Goal: Obtain resource: Download file/media

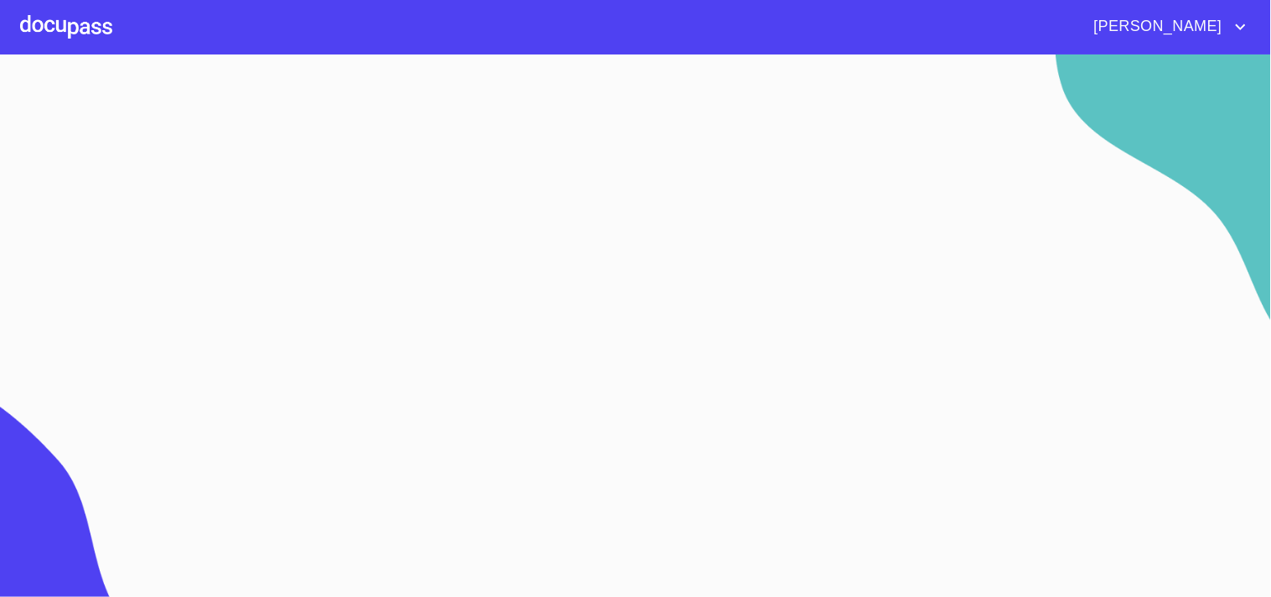
click at [73, 12] on div at bounding box center [66, 27] width 92 height 54
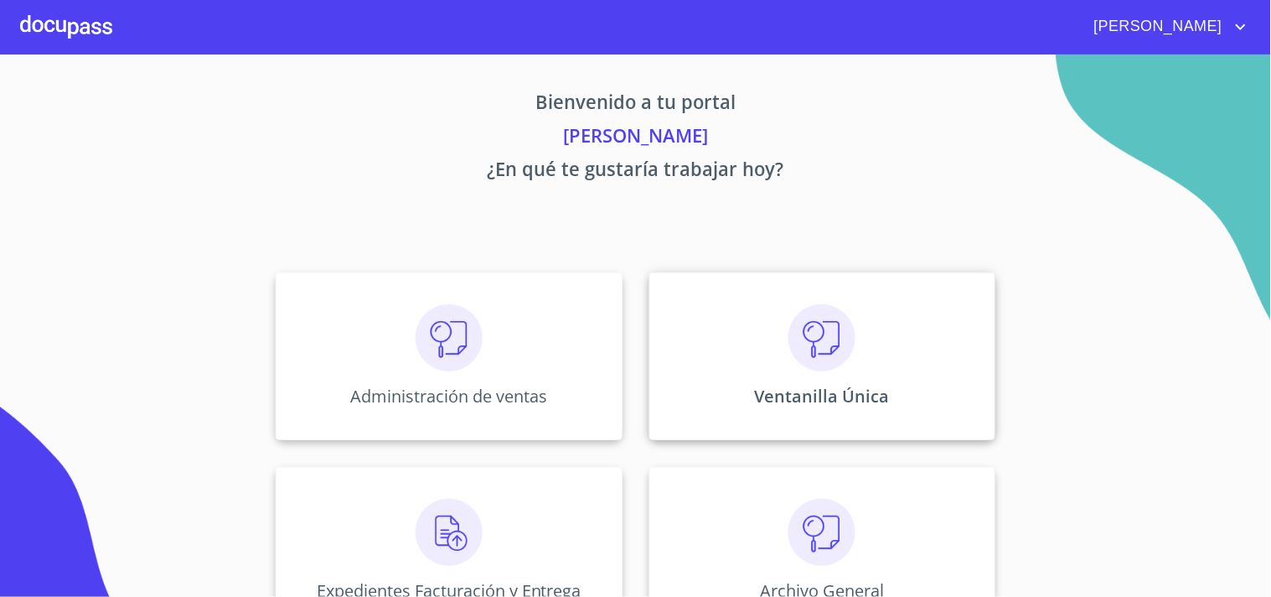
click at [877, 363] on div "Ventanilla Única" at bounding box center [822, 356] width 346 height 168
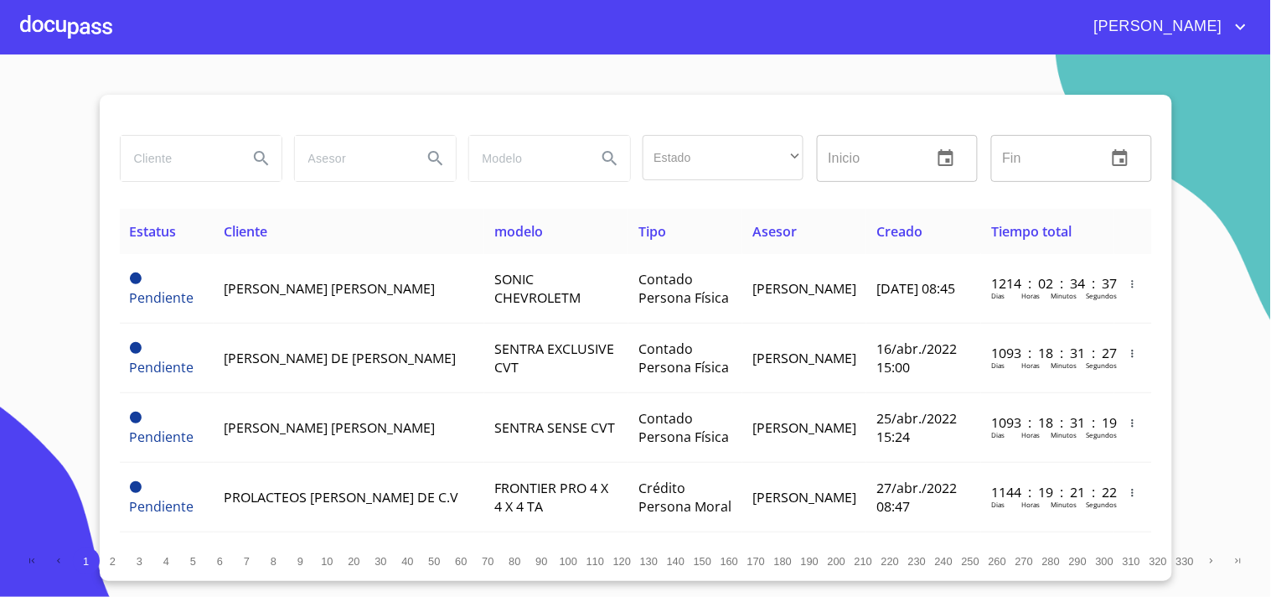
click at [152, 148] on input "search" at bounding box center [178, 158] width 114 height 45
type input "[PERSON_NAME]"
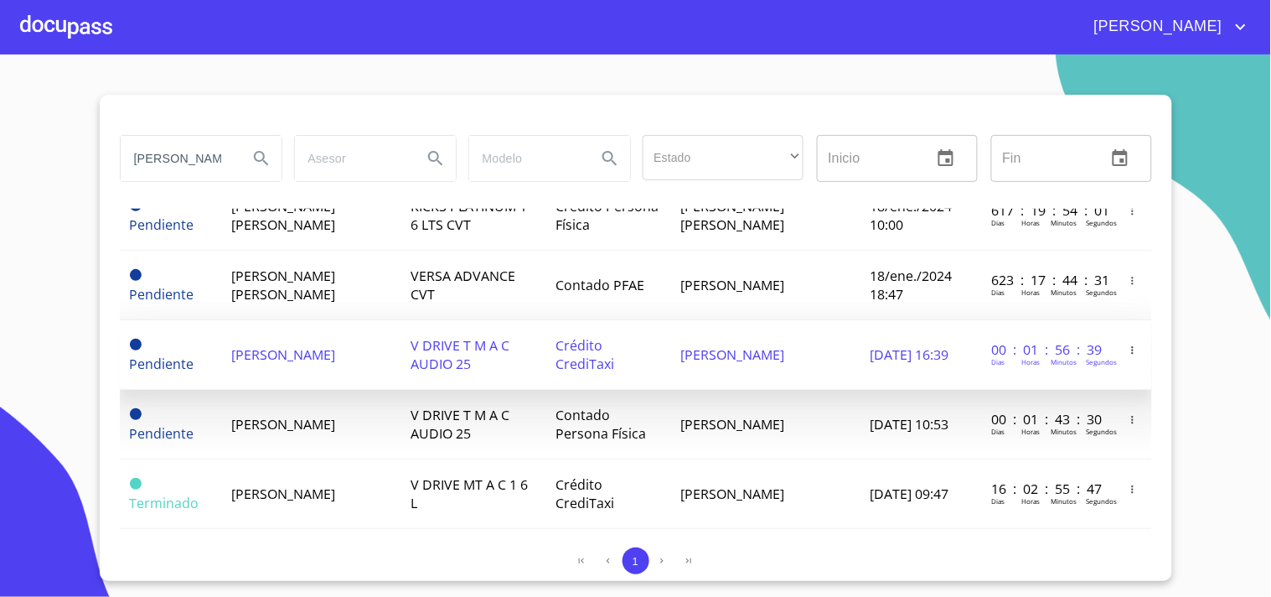
scroll to position [232, 0]
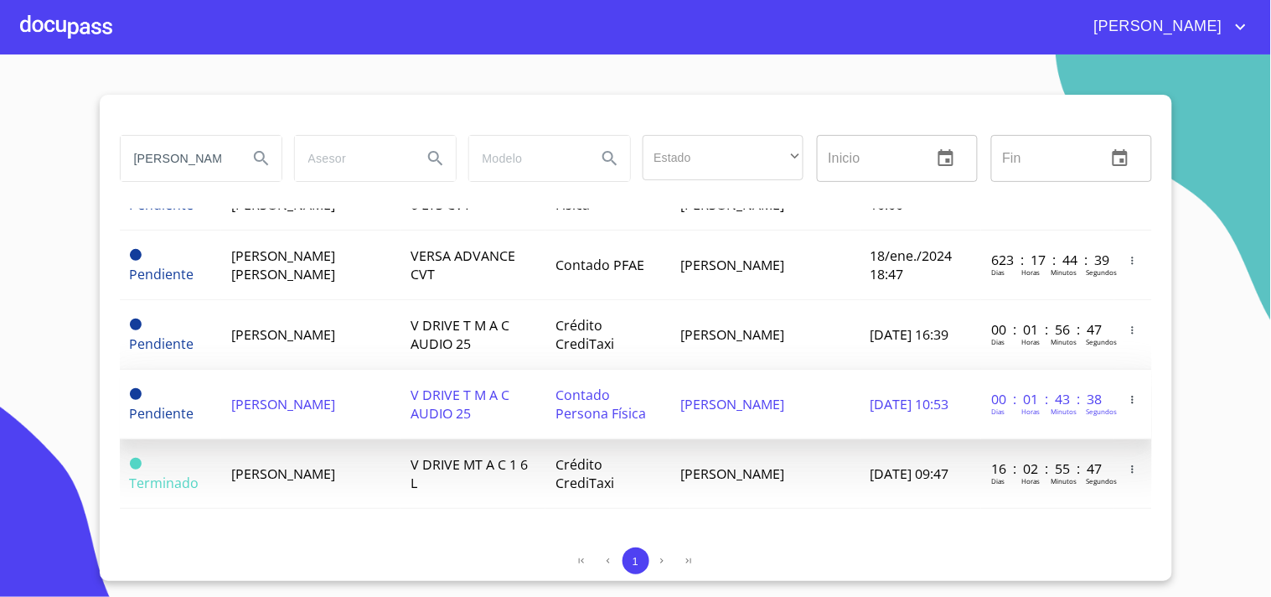
click at [470, 412] on span "V DRIVE T M A C AUDIO 25" at bounding box center [460, 403] width 99 height 37
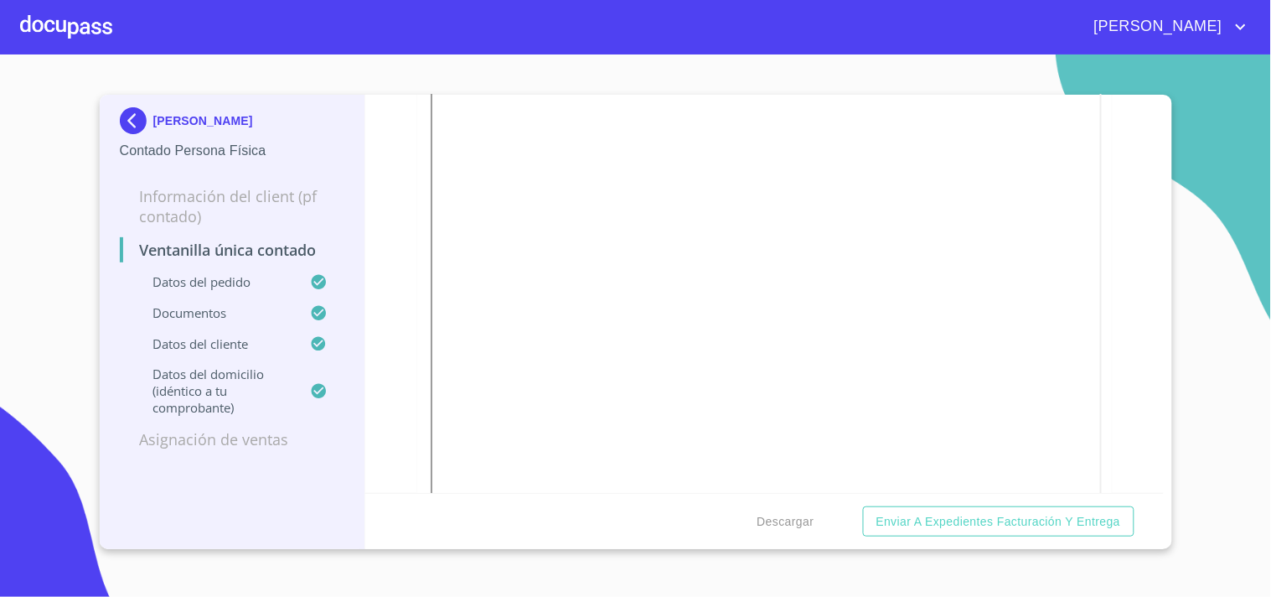
scroll to position [2234, 0]
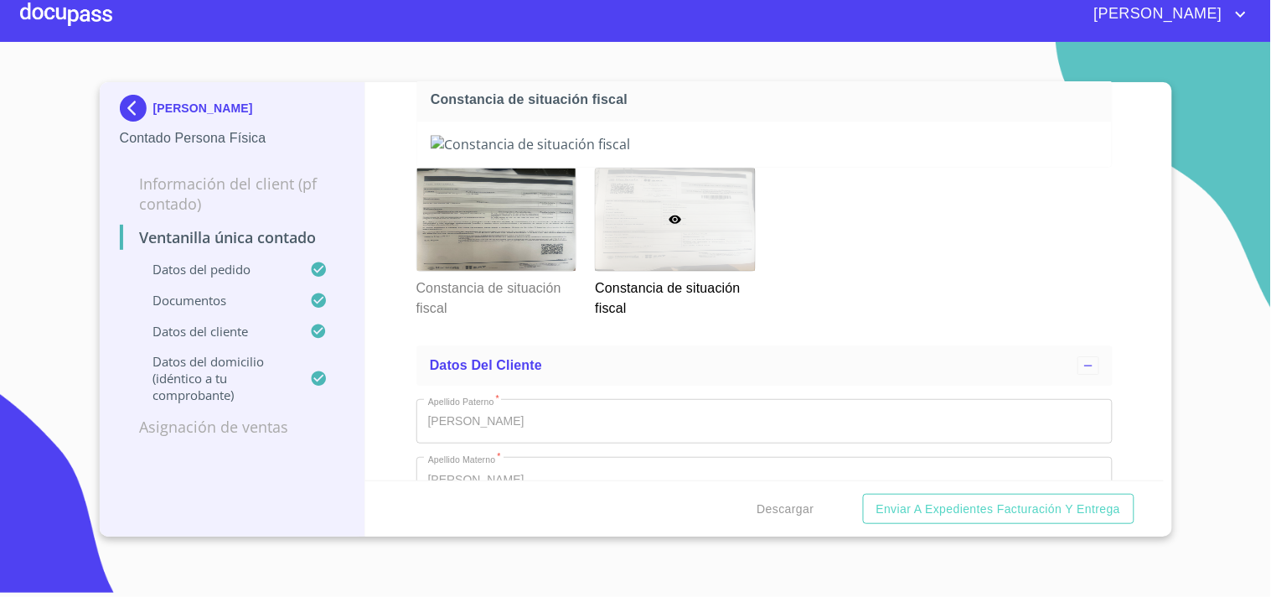
scroll to position [2827, 0]
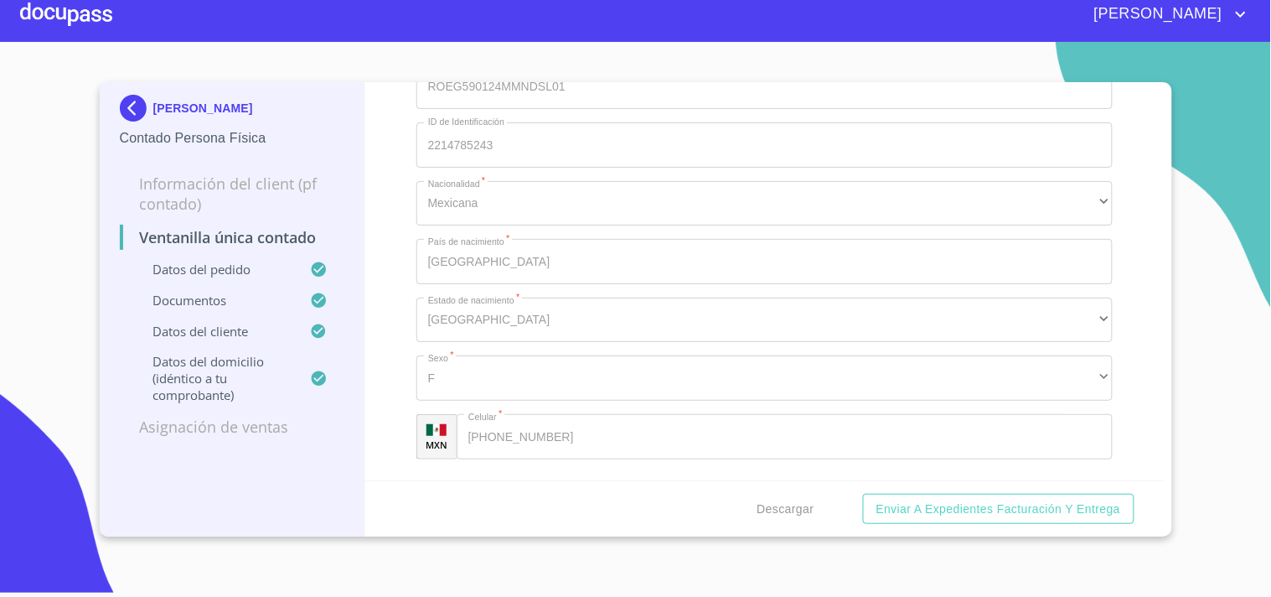
drag, startPoint x: 489, startPoint y: 416, endPoint x: 499, endPoint y: 407, distance: 13.1
click at [0, 0] on div at bounding box center [0, 0] width 0 height 0
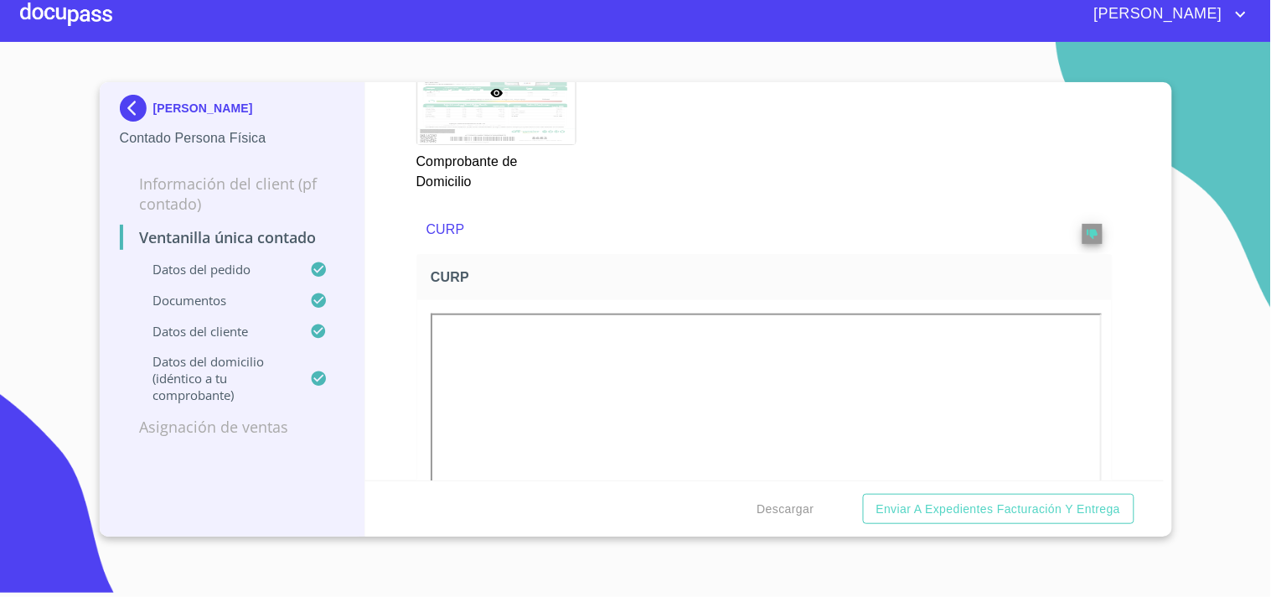
scroll to position [2268, 0]
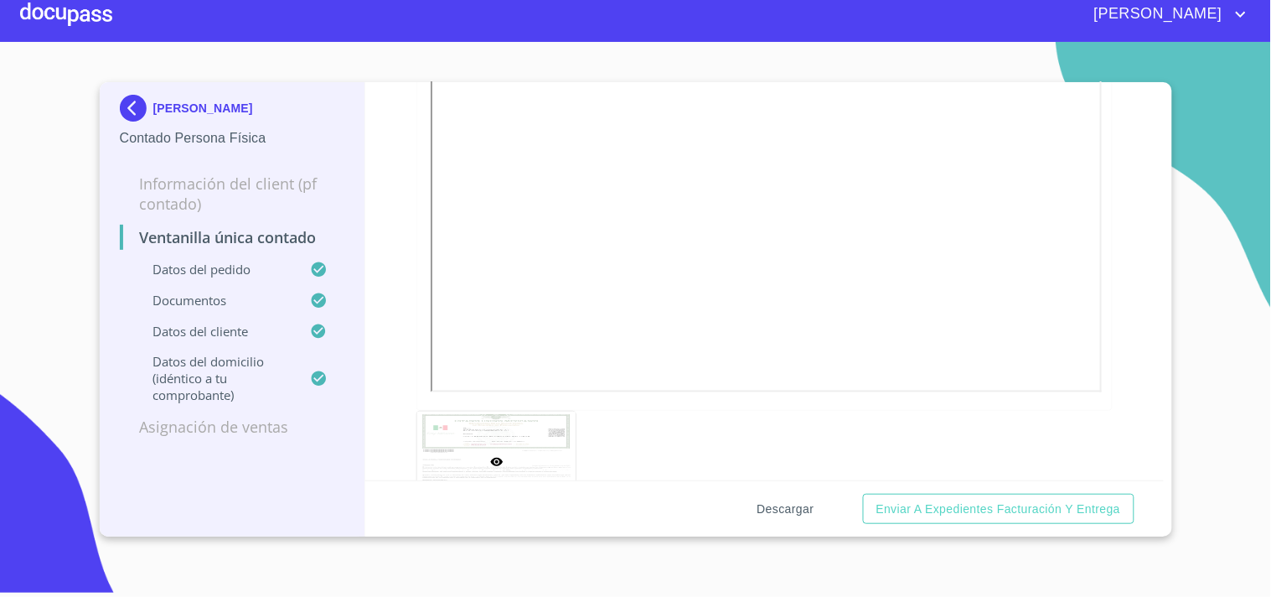
click at [789, 512] on span "Descargar" at bounding box center [786, 509] width 57 height 21
